Goal: Check status: Check status

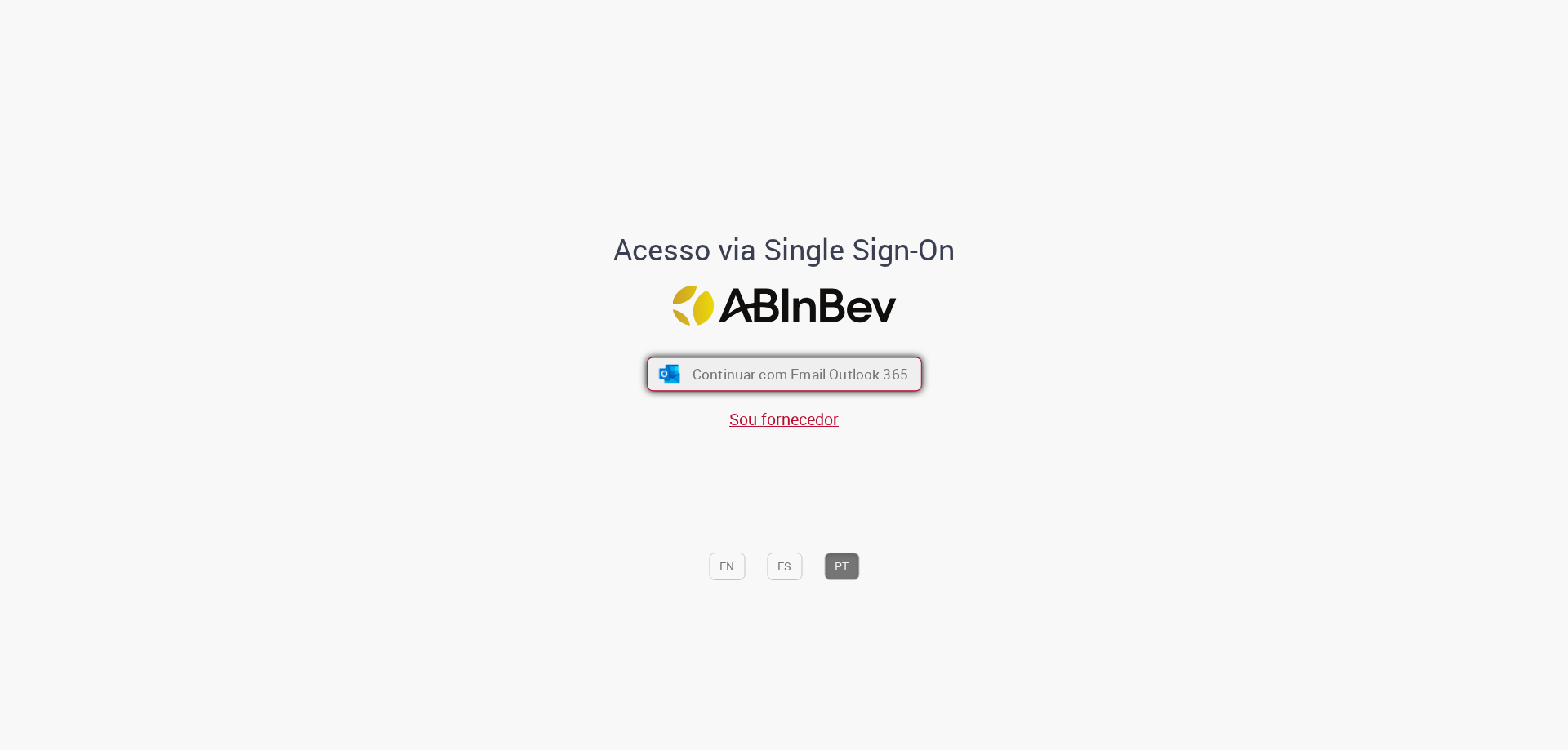
click at [876, 365] on span "Continuar com Email Outlook 365" at bounding box center [799, 374] width 215 height 19
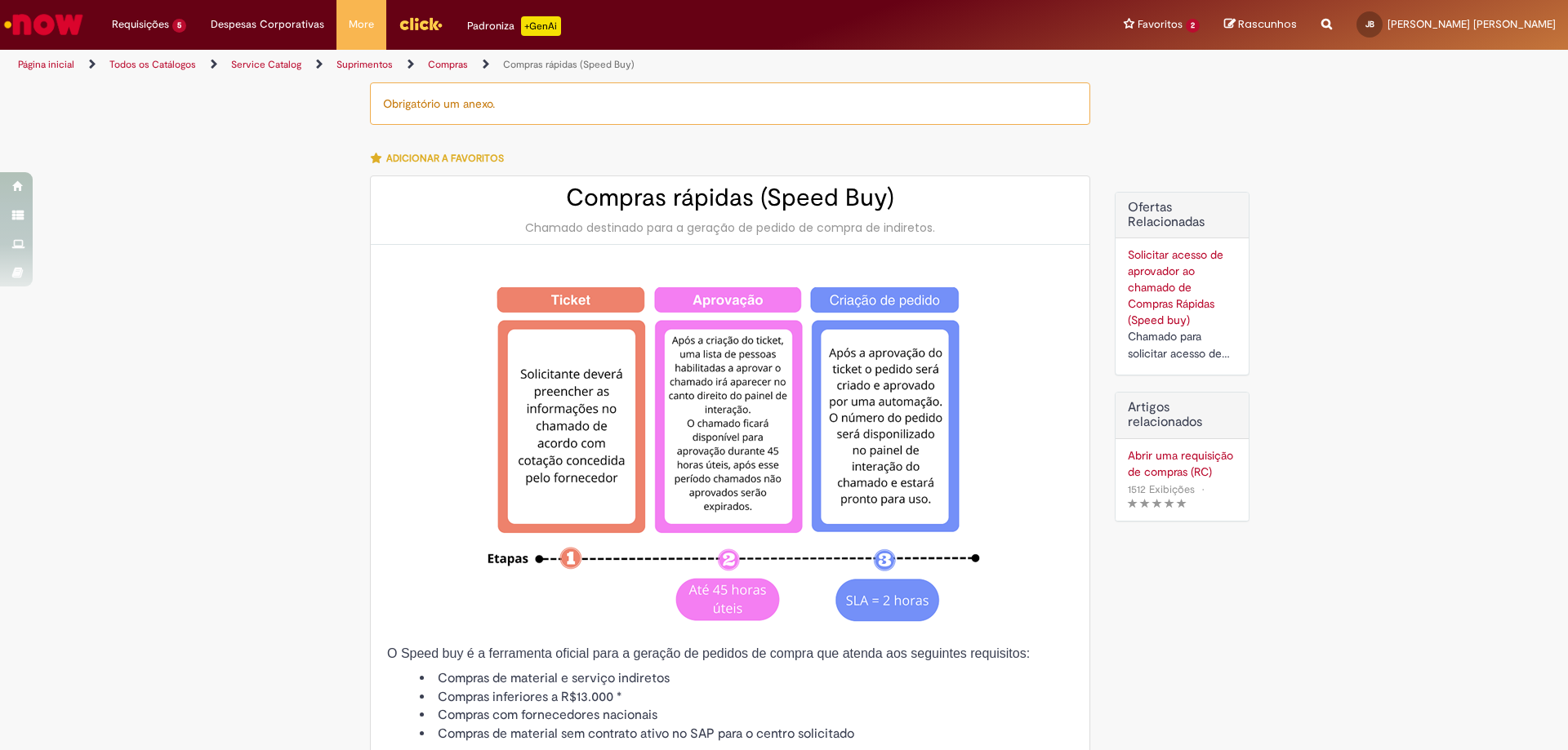
type input "********"
type input "**********"
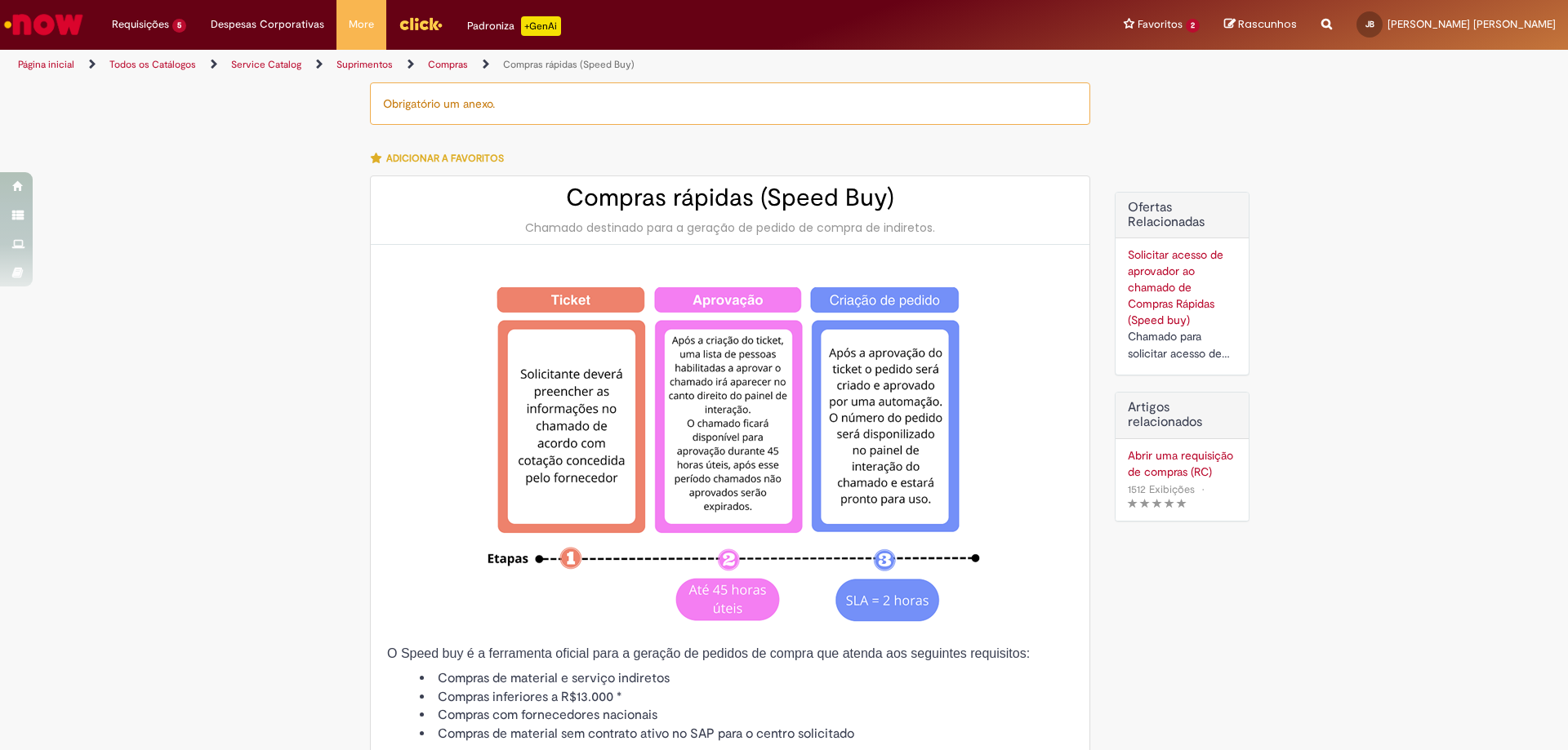
type input "****"
type input "**********"
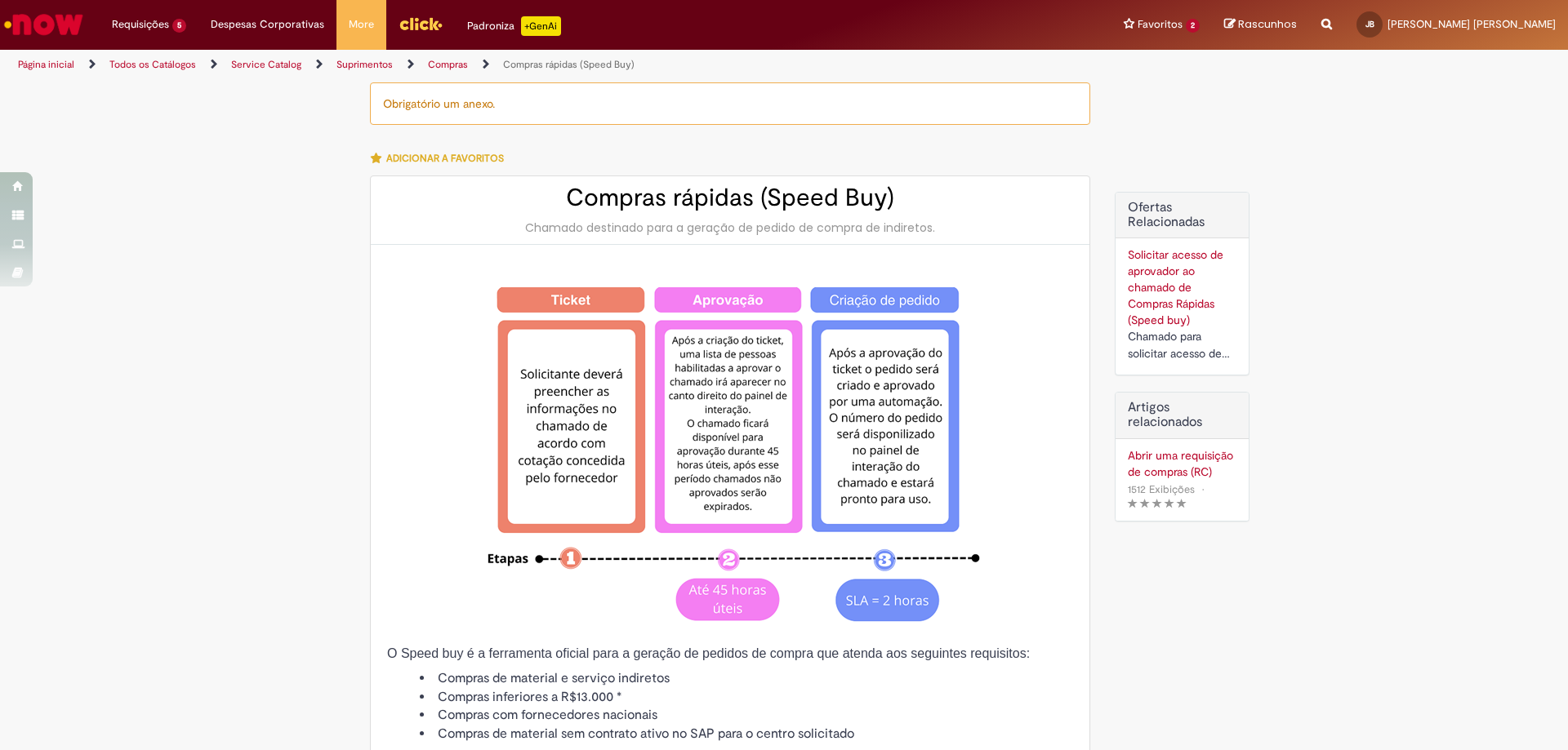
type input "**********"
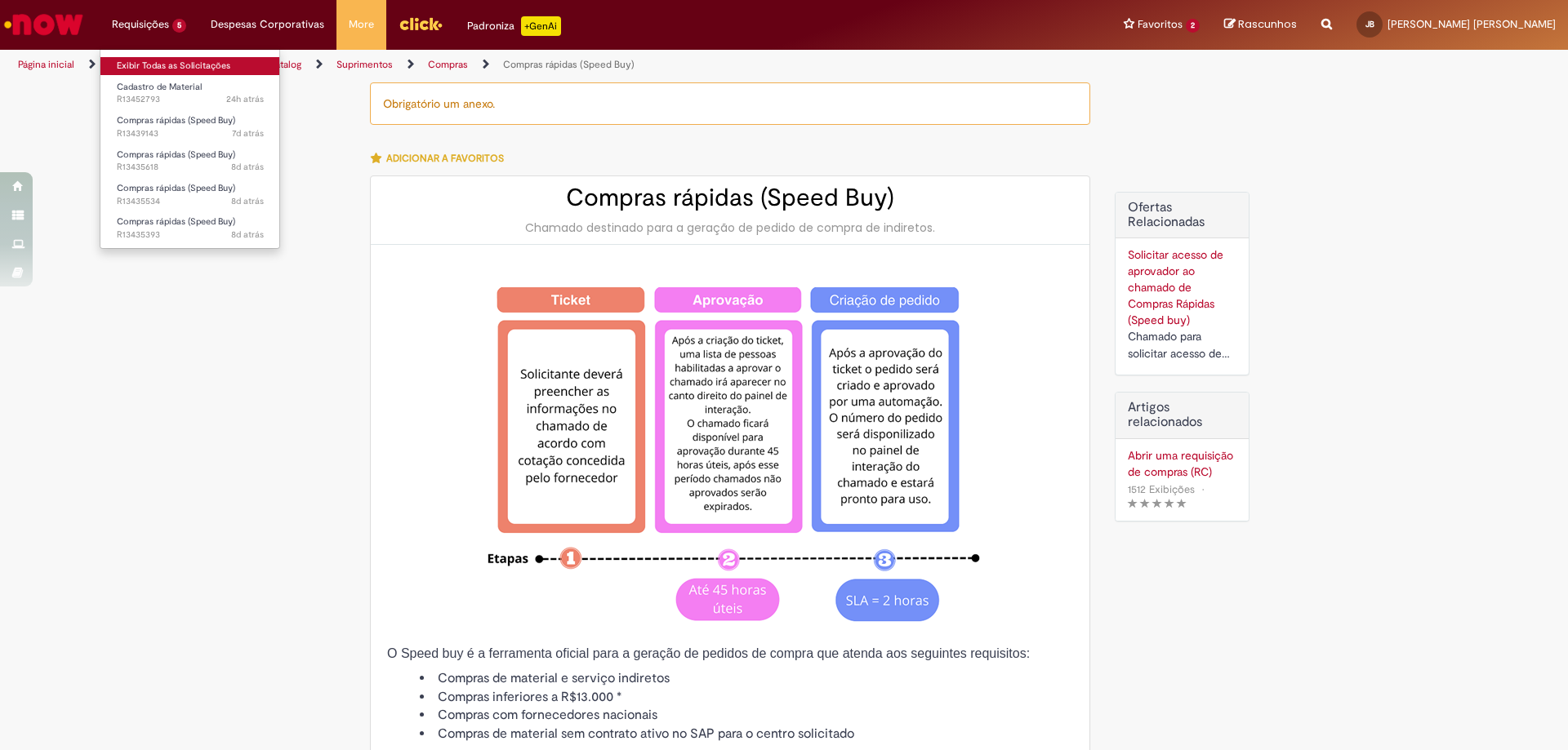
click at [239, 68] on link "Exibir Todas as Solicitações" at bounding box center [190, 67] width 180 height 18
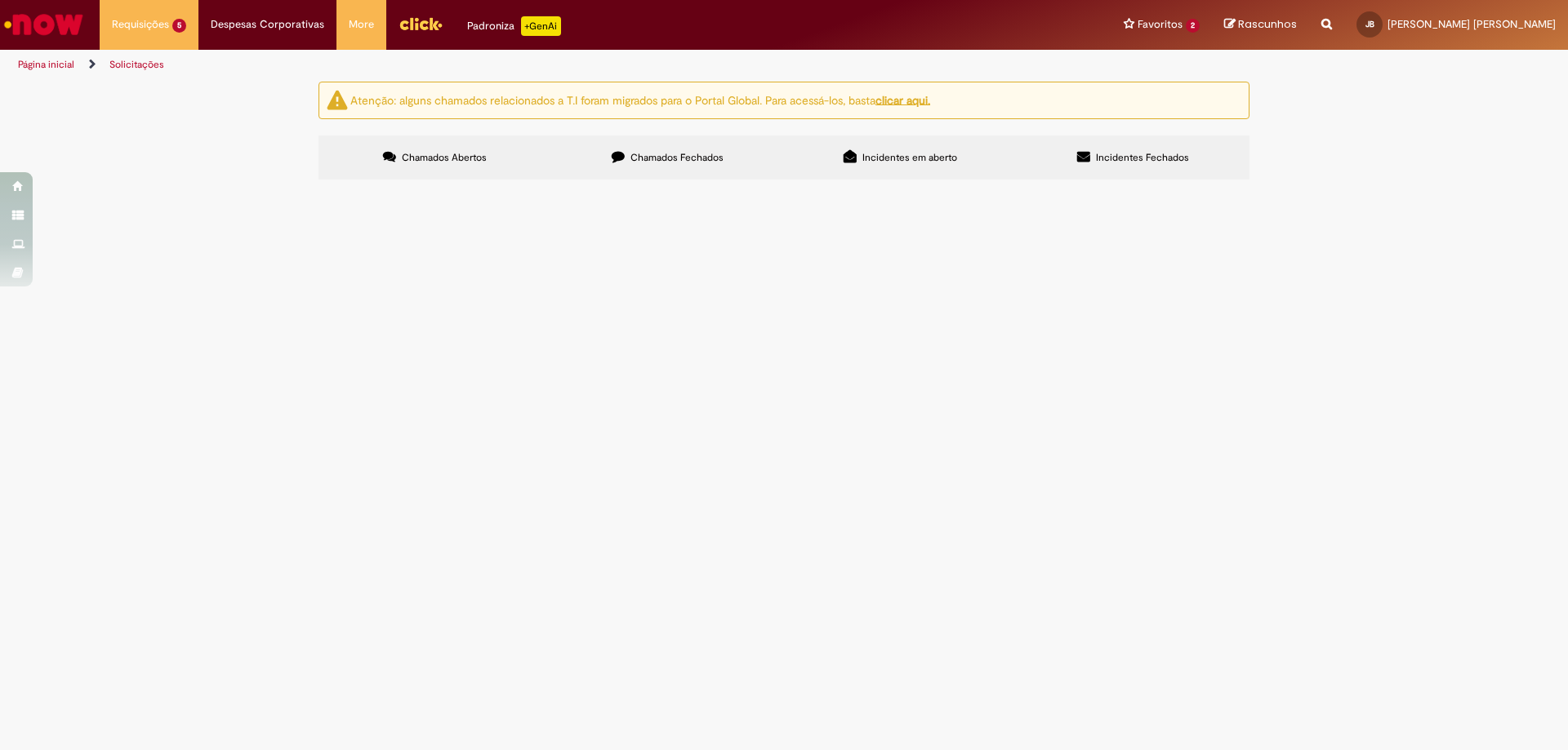
click at [758, 152] on label "Chamados Fechados" at bounding box center [667, 158] width 232 height 44
click at [81, 158] on div "Atenção: alguns chamados relacionados a T.I foram migrados para o Portal Global…" at bounding box center [784, 133] width 1568 height 103
click at [240, 184] on div "Atenção: alguns chamados relacionados a T.I foram migrados para o Portal Global…" at bounding box center [784, 133] width 1568 height 103
click at [0, 0] on link "2" at bounding box center [0, 0] width 0 height 0
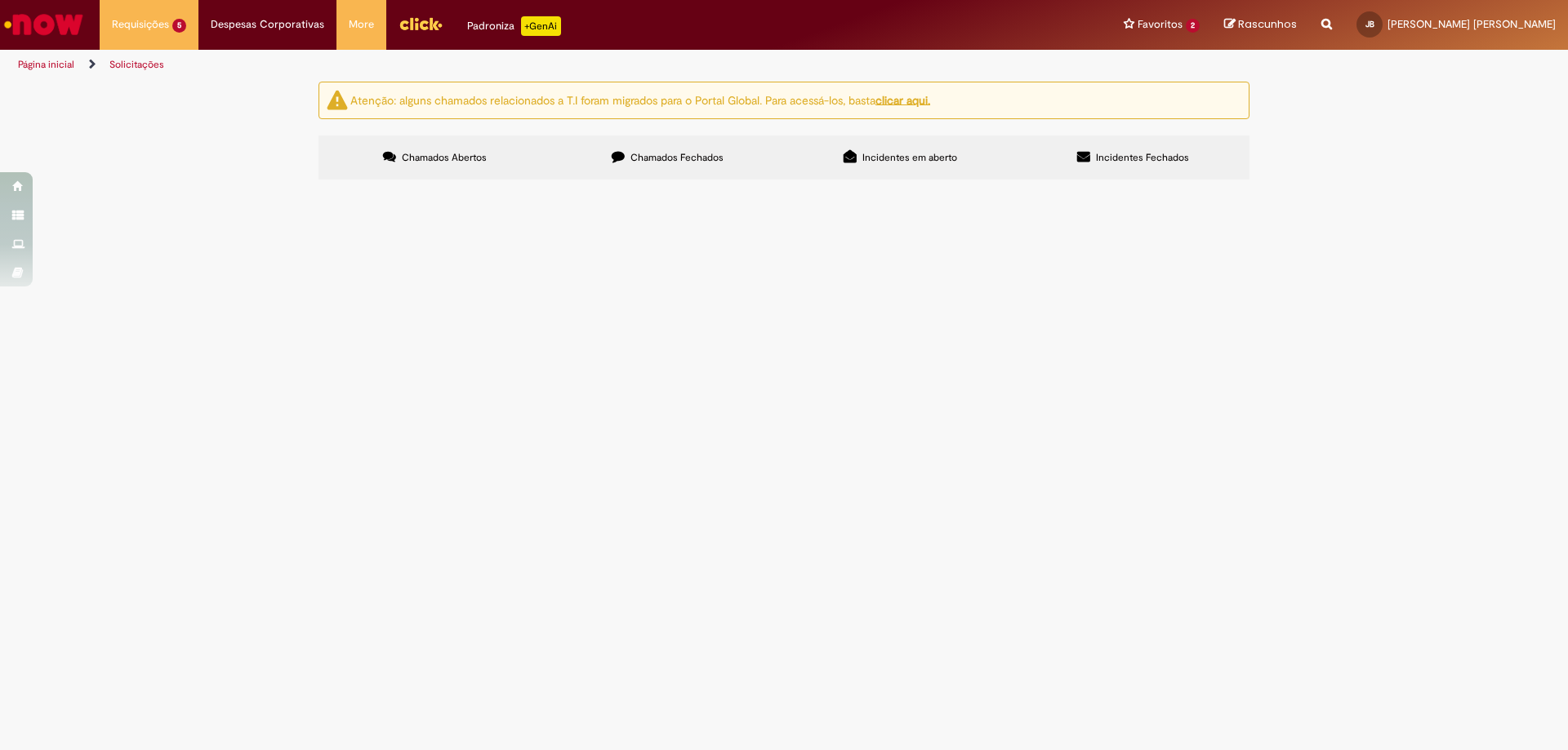
scroll to position [0, 0]
click at [240, 184] on div "Atenção: alguns chamados relacionados a T.I foram migrados para o Portal Global…" at bounding box center [784, 133] width 1568 height 103
click at [0, 0] on span "Abraçadeiras de fixação" at bounding box center [0, 0] width 0 height 0
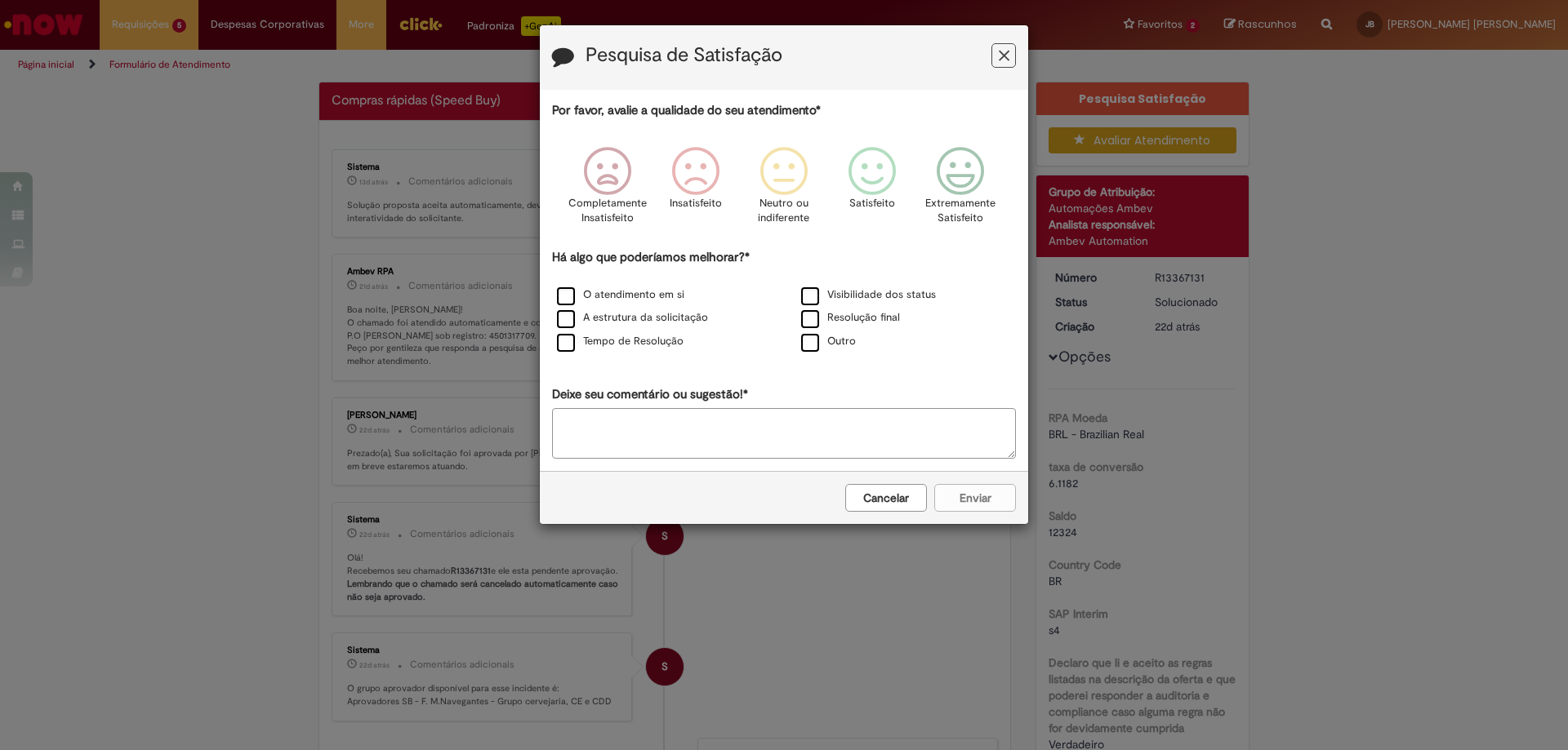
click at [997, 42] on div "Pesquisa de Satisfação" at bounding box center [784, 57] width 489 height 65
click at [1001, 51] on icon "Feedback" at bounding box center [1004, 56] width 11 height 17
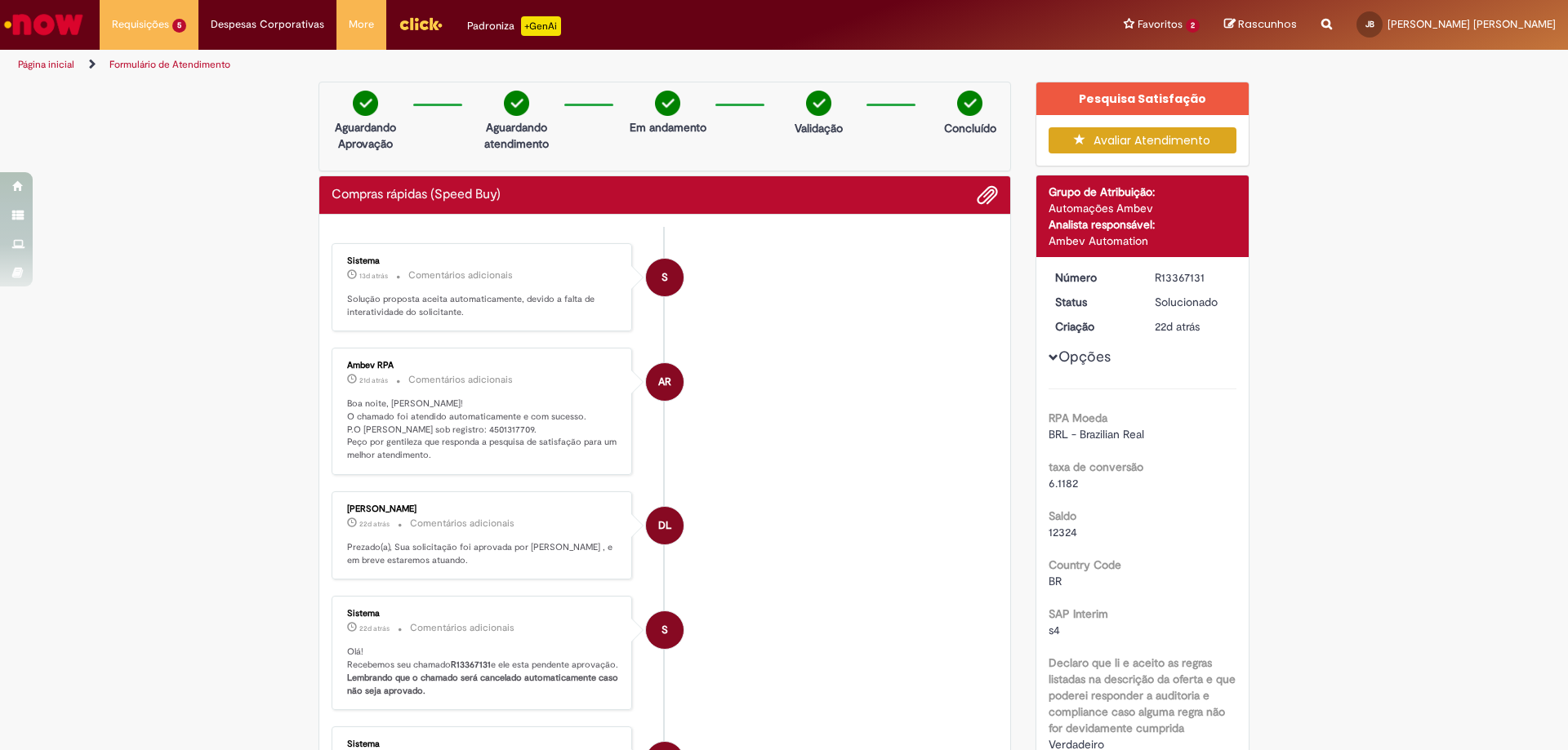
click at [469, 431] on p "Boa noite, [PERSON_NAME]! O chamado foi atendido automaticamente e com sucesso.…" at bounding box center [483, 429] width 272 height 65
copy p "4501317709"
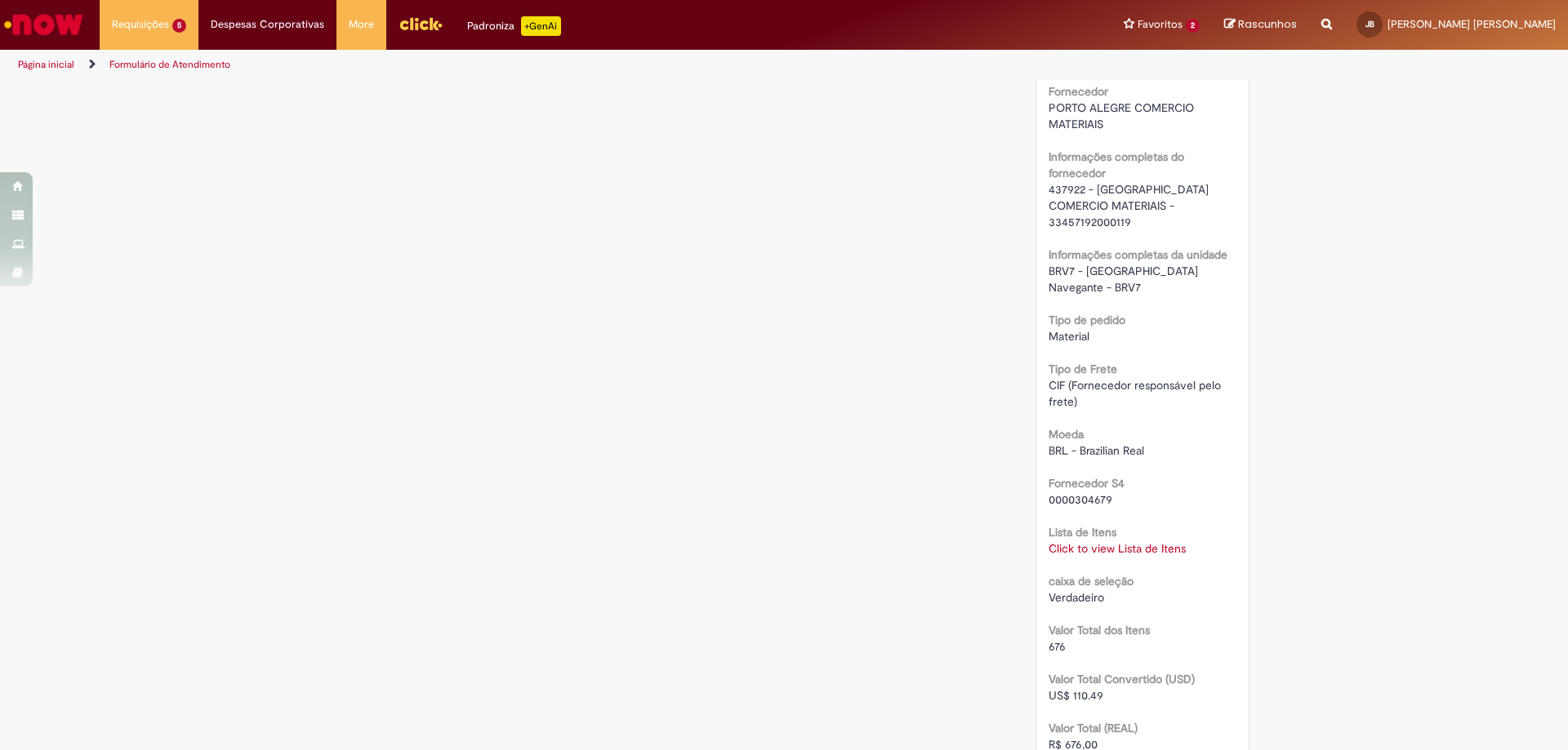
scroll to position [1143, 0]
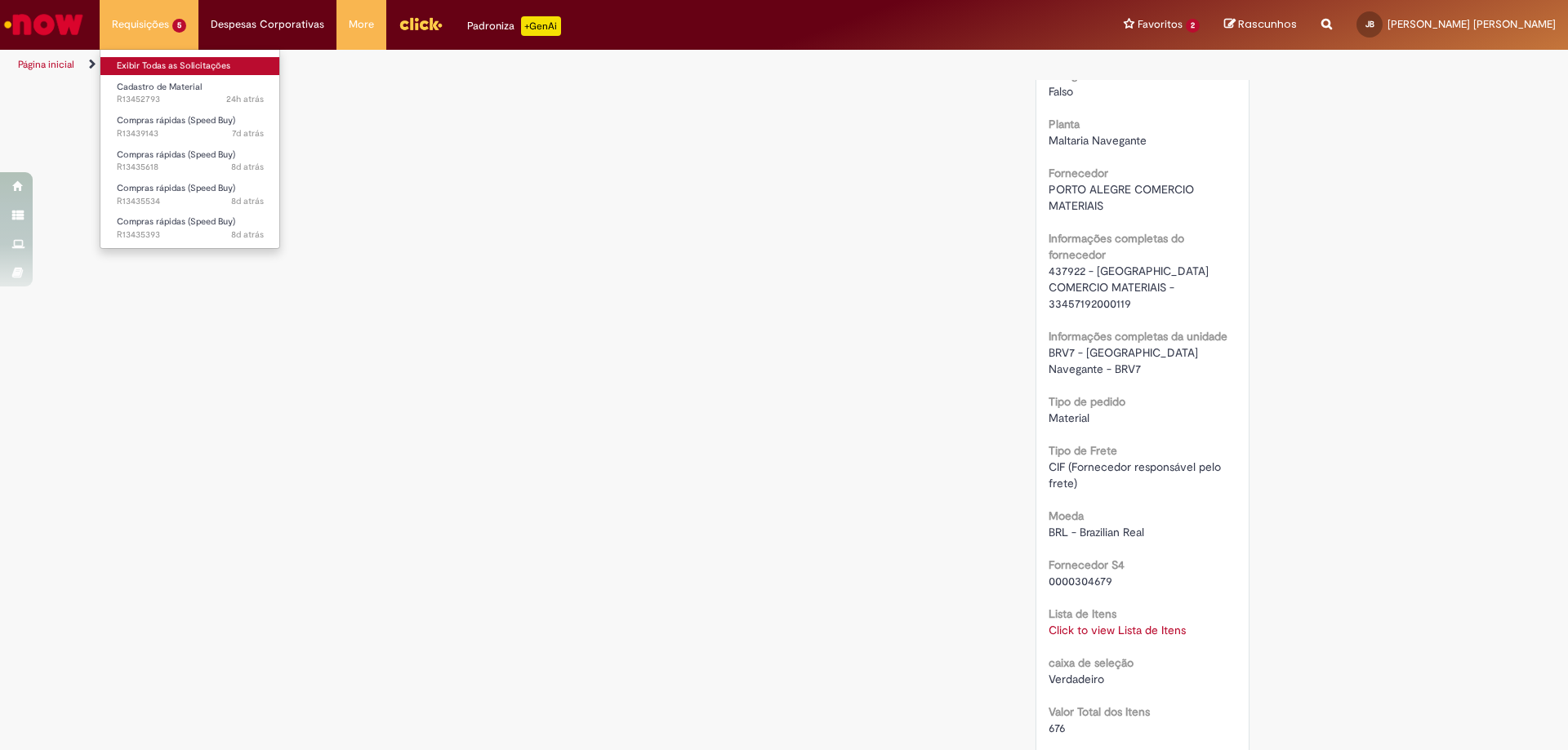
click at [215, 64] on link "Exibir Todas as Solicitações" at bounding box center [190, 67] width 180 height 18
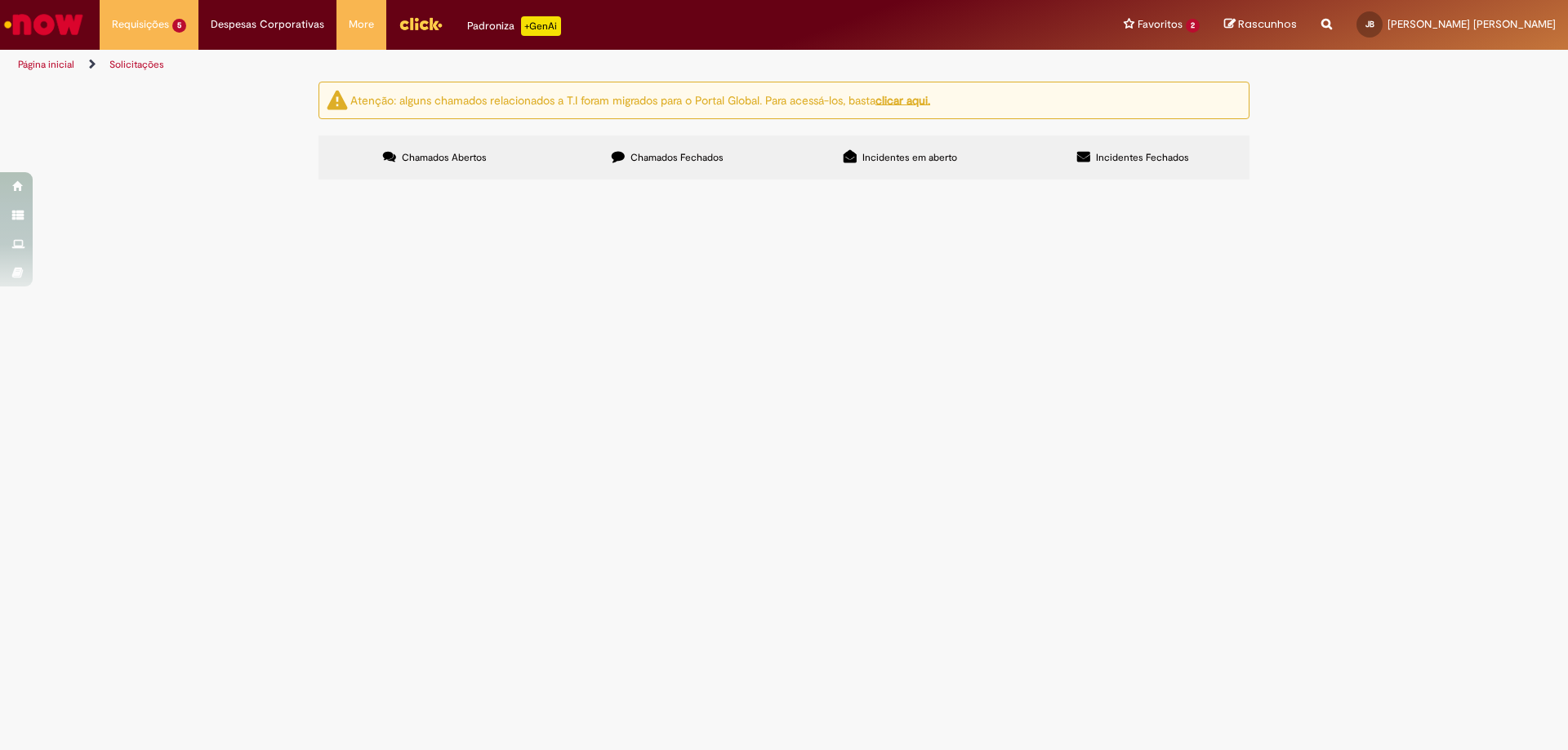
click at [200, 184] on div "Atenção: alguns chamados relacionados a T.I foram migrados para o Portal Global…" at bounding box center [784, 133] width 1568 height 103
click at [658, 152] on span "Chamados Fechados" at bounding box center [676, 158] width 93 height 13
click at [0, 0] on link "2" at bounding box center [0, 0] width 0 height 0
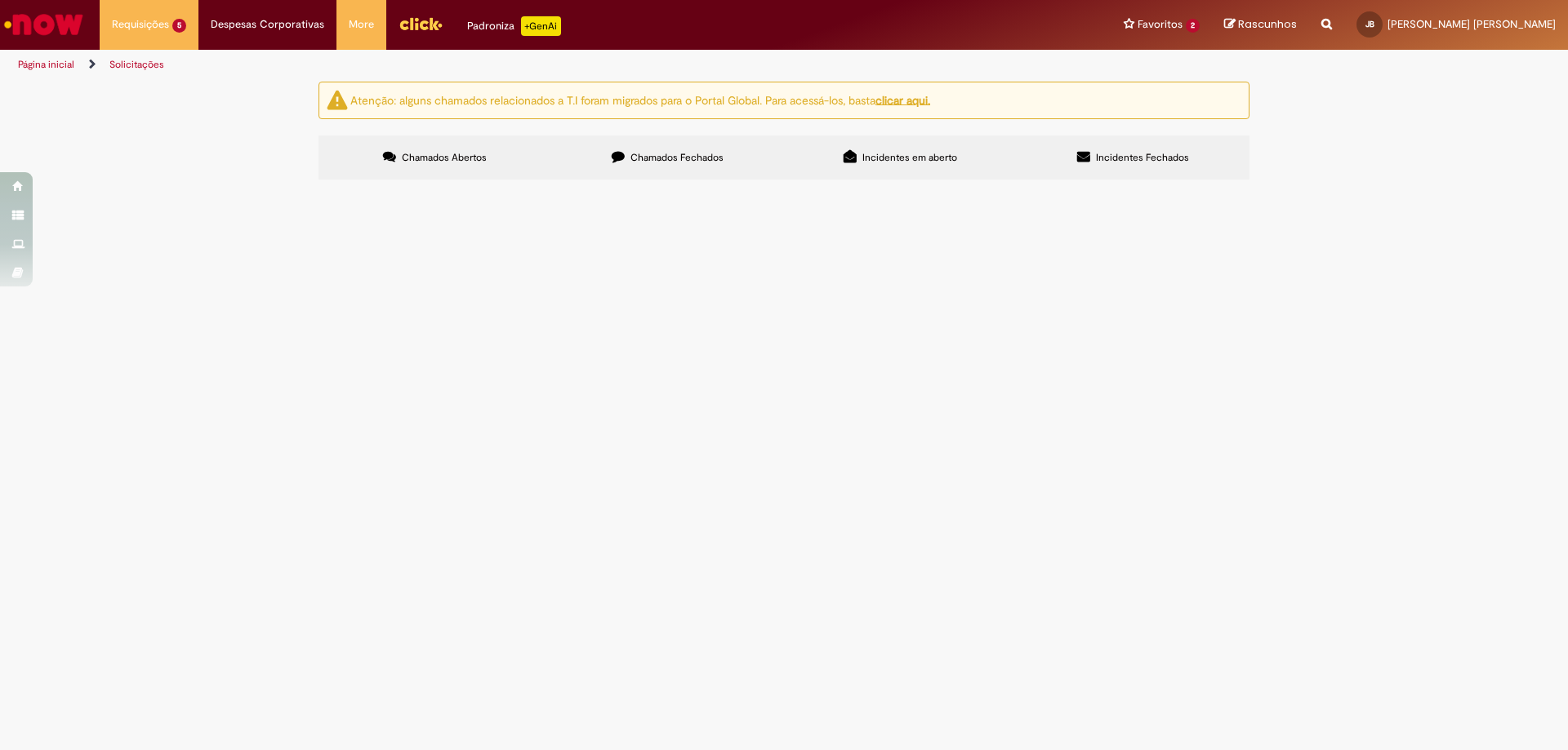
click at [191, 184] on div "Atenção: alguns chamados relacionados a T.I foram migrados para o Portal Global…" at bounding box center [784, 133] width 1568 height 103
click at [0, 0] on link "3" at bounding box center [0, 0] width 0 height 0
click at [0, 0] on link "4" at bounding box center [0, 0] width 0 height 0
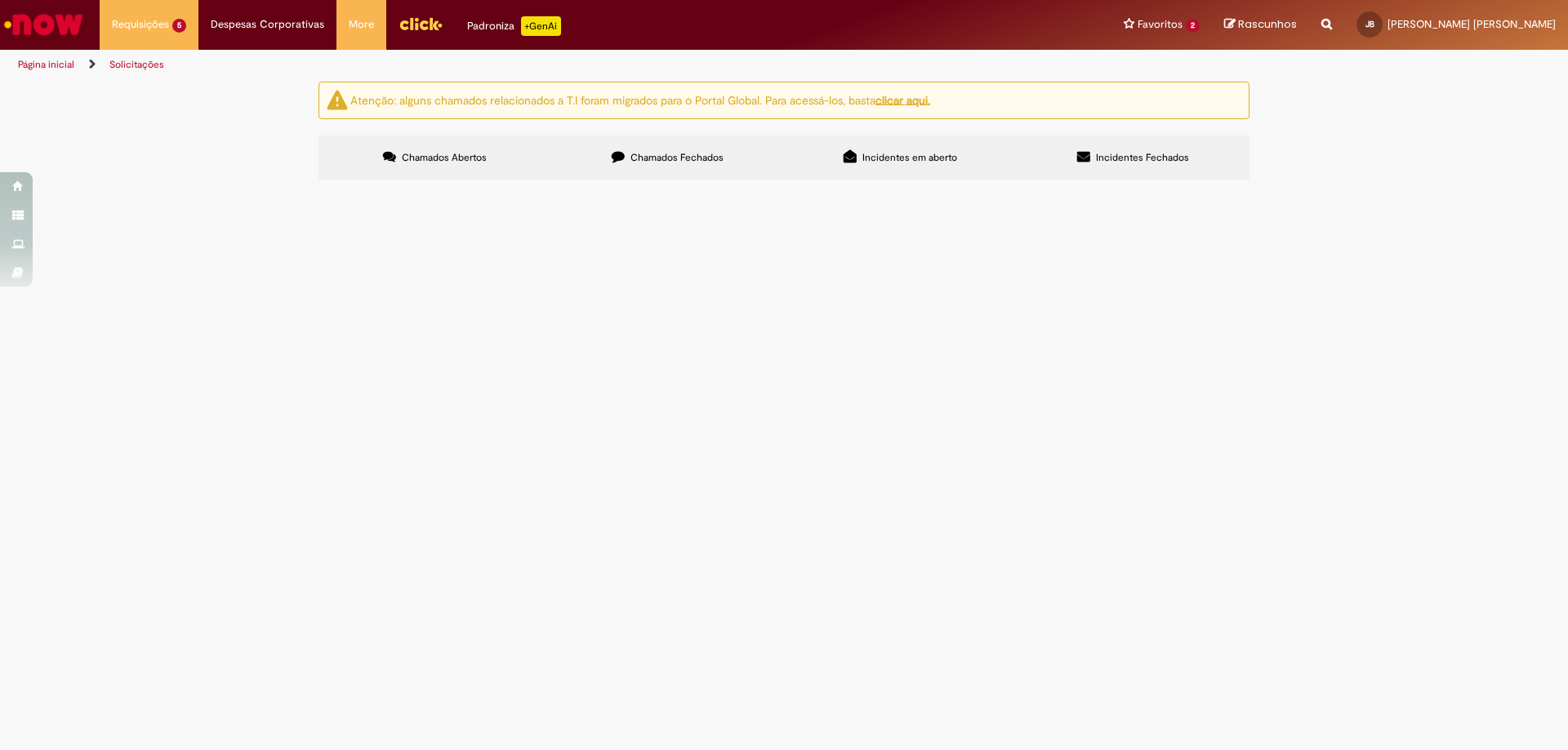
scroll to position [0, 0]
click at [256, 184] on div "Atenção: alguns chamados relacionados a T.I foram migrados para o Portal Global…" at bounding box center [784, 133] width 1568 height 103
click at [270, 184] on div "Atenção: alguns chamados relacionados a T.I foram migrados para o Portal Global…" at bounding box center [784, 133] width 1568 height 103
click at [0, 0] on link "4" at bounding box center [0, 0] width 0 height 0
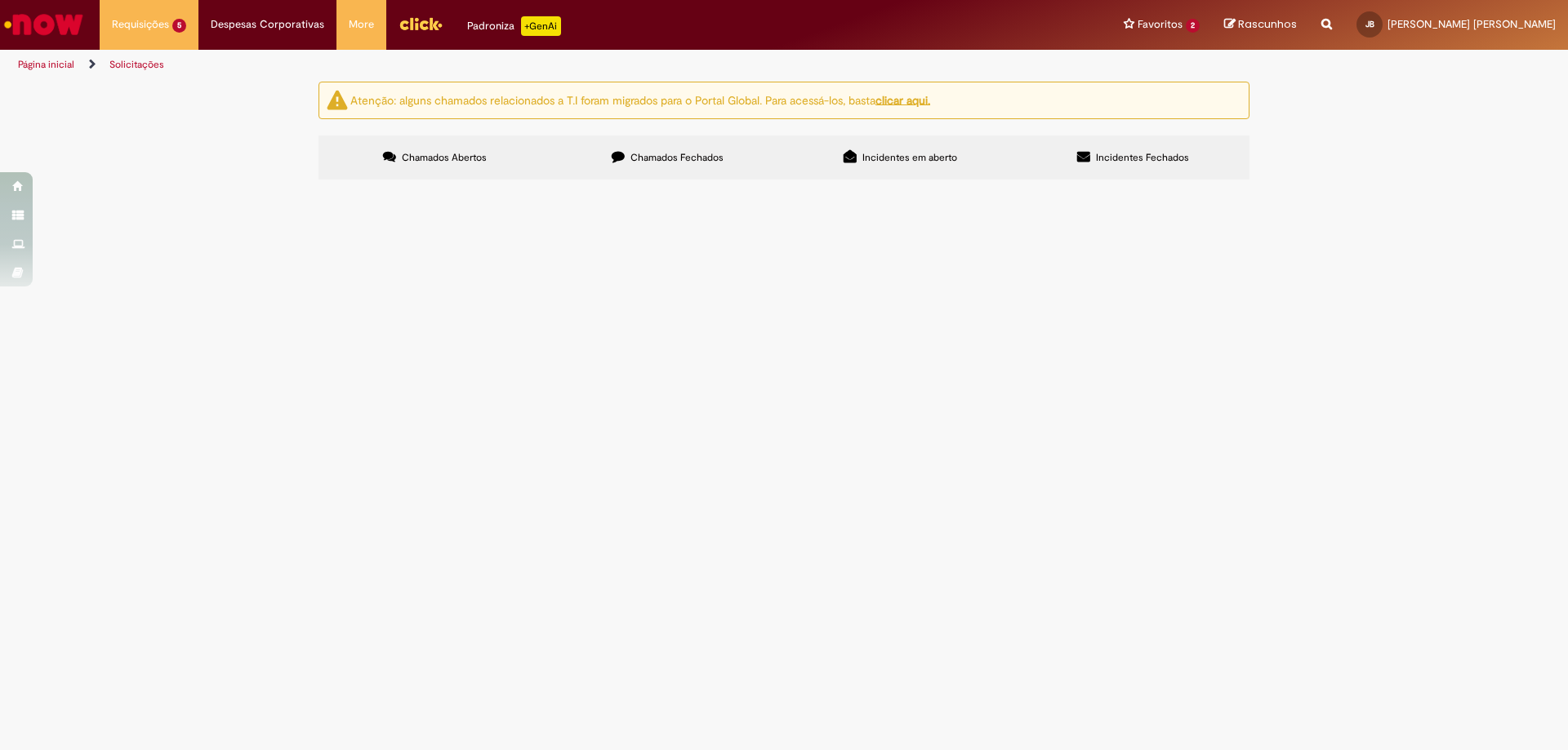
scroll to position [408, 0]
click at [226, 184] on div "Atenção: alguns chamados relacionados a T.I foram migrados para o Portal Global…" at bounding box center [784, 133] width 1568 height 103
click at [261, 184] on div "Atenção: alguns chamados relacionados a T.I foram migrados para o Portal Global…" at bounding box center [784, 133] width 1568 height 103
click at [0, 0] on link "5" at bounding box center [0, 0] width 0 height 0
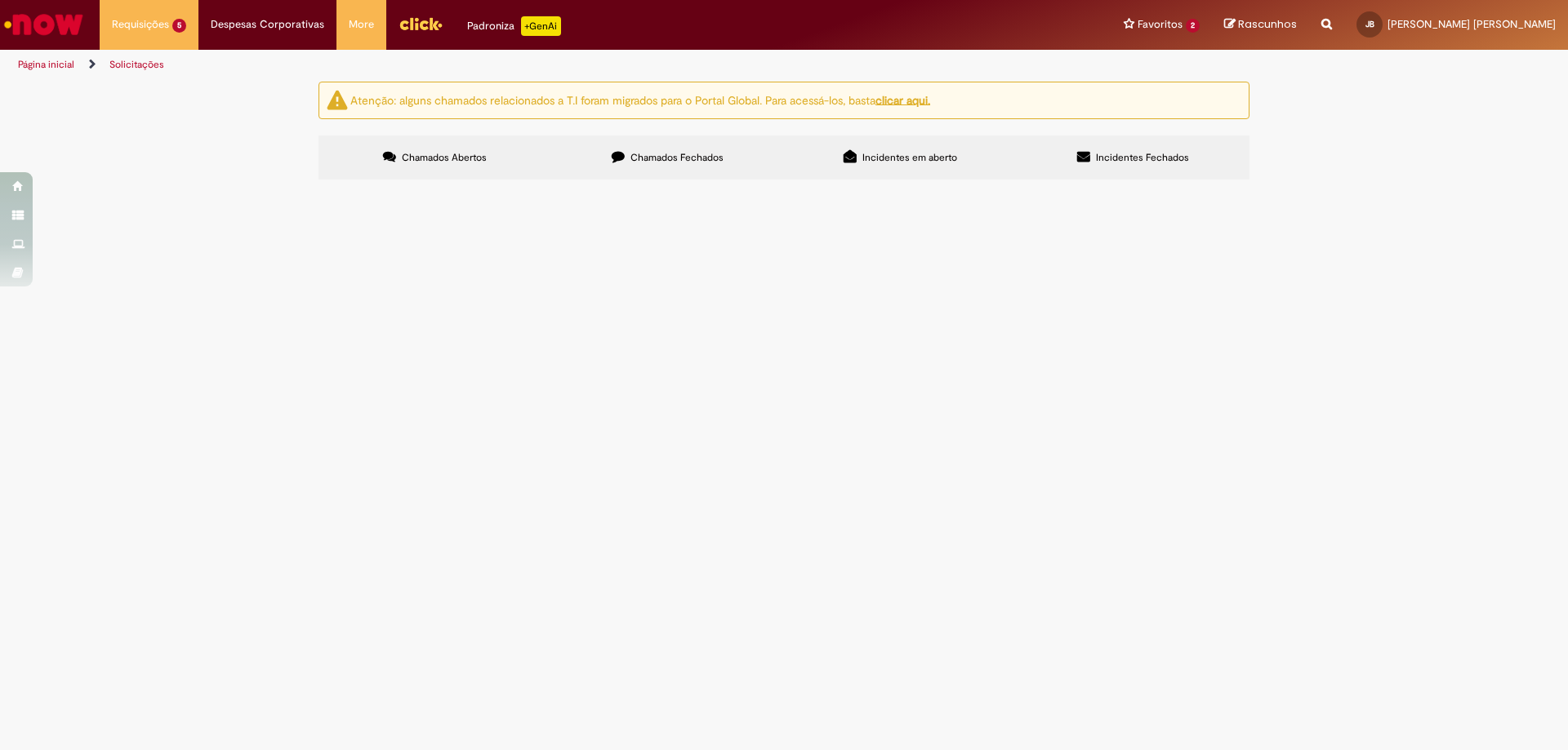
scroll to position [0, 0]
click at [224, 184] on div "Atenção: alguns chamados relacionados a T.I foram migrados para o Portal Global…" at bounding box center [784, 133] width 1568 height 103
click at [489, 145] on label "Chamados Abertos" at bounding box center [434, 158] width 232 height 44
